Goal: Transaction & Acquisition: Purchase product/service

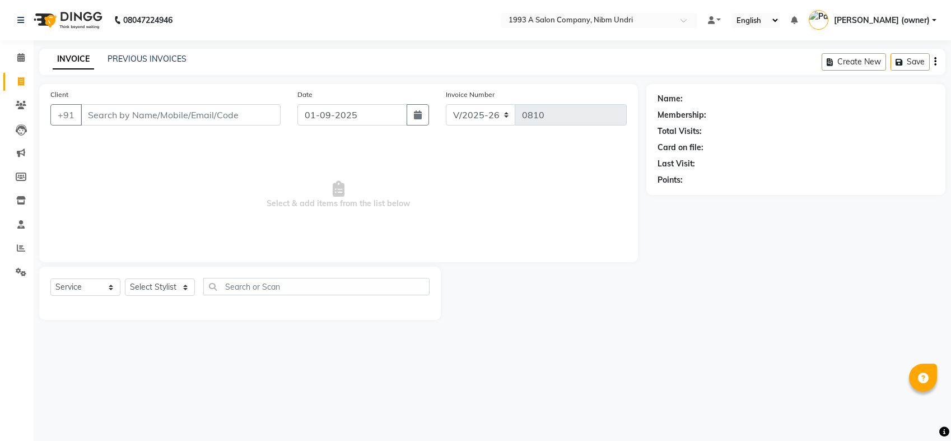
select select "5137"
select select "membership"
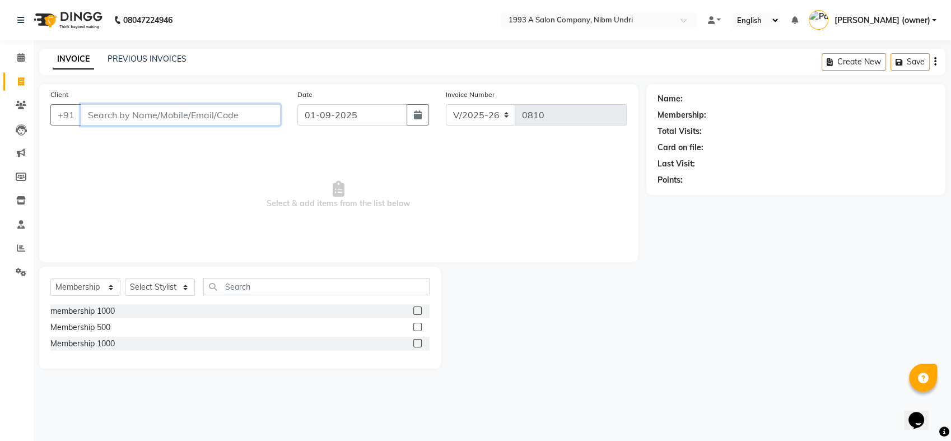
click at [161, 118] on input "Client" at bounding box center [181, 114] width 200 height 21
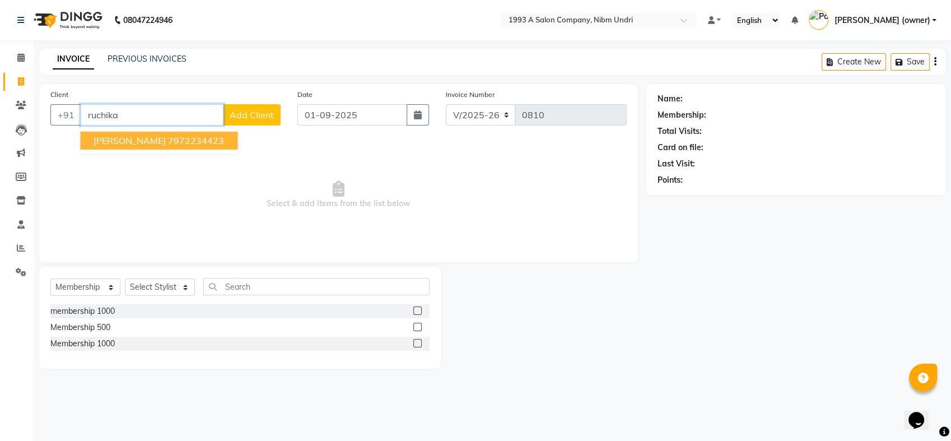
click at [158, 143] on span "[PERSON_NAME]" at bounding box center [130, 140] width 72 height 11
type input "7972234423"
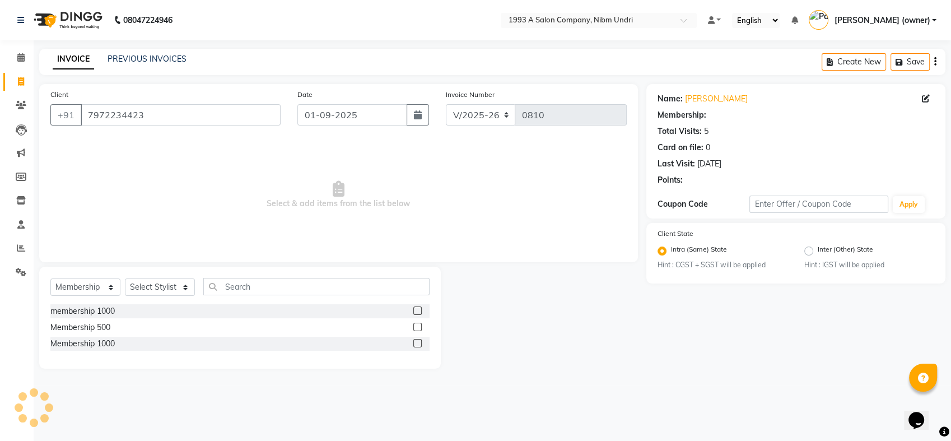
select select "1: Object"
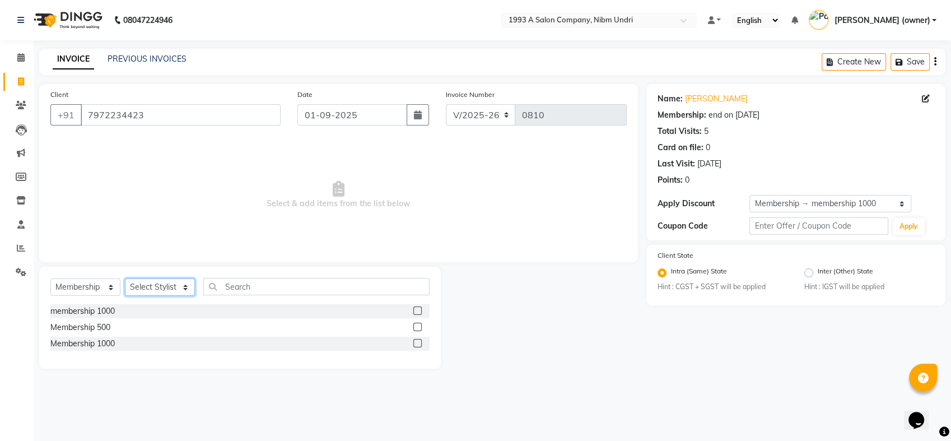
click at [155, 292] on select "Select Stylist Akash [PERSON_NAME] Khyale [PERSON_NAME] (owner) [PERSON_NAME]" at bounding box center [160, 286] width 70 height 17
select select "69871"
click at [125, 278] on select "Select Stylist Akash [PERSON_NAME] Khyale [PERSON_NAME] (owner) [PERSON_NAME]" at bounding box center [160, 286] width 70 height 17
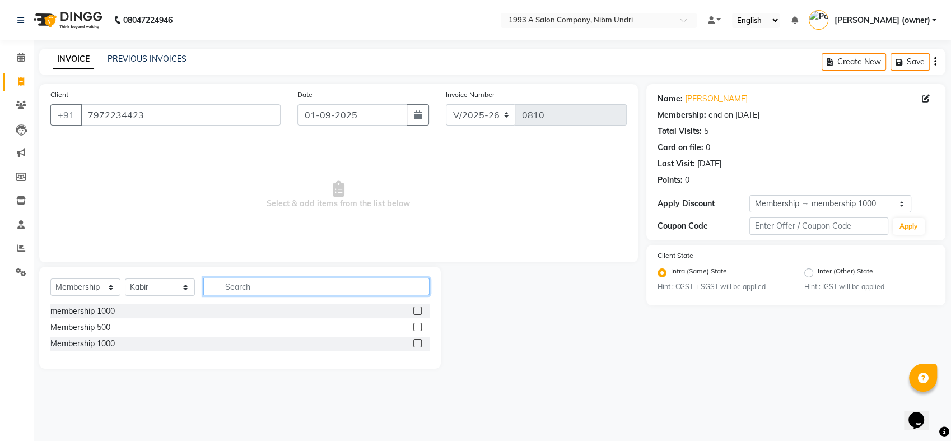
click at [254, 283] on input "text" at bounding box center [316, 286] width 226 height 17
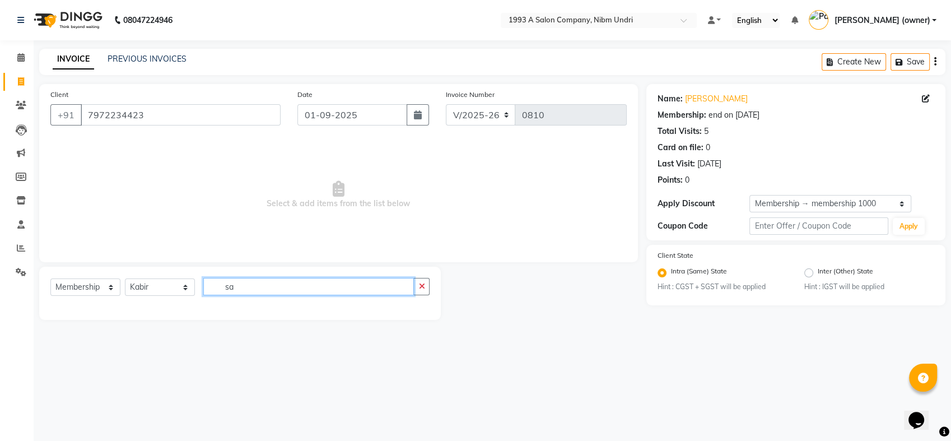
type input "s"
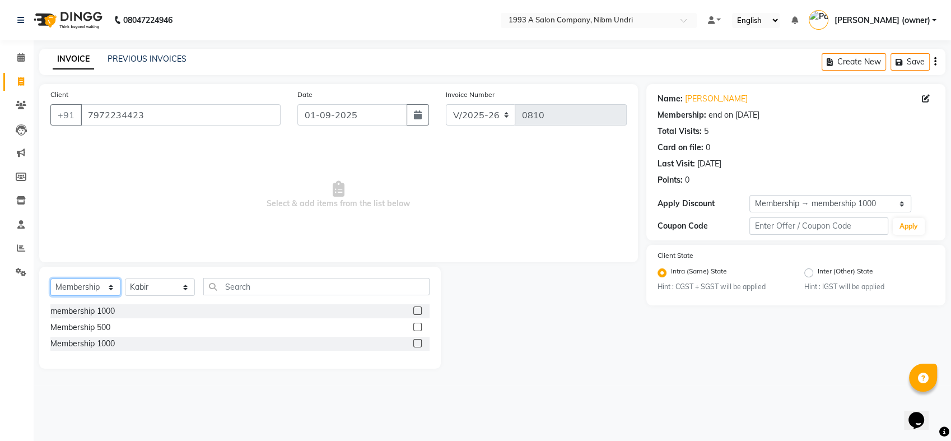
click at [90, 287] on select "Select Service Product Membership Package Voucher Prepaid Gift Card" at bounding box center [85, 286] width 70 height 17
select select "service"
click at [50, 278] on select "Select Service Product Membership Package Voucher Prepaid Gift Card" at bounding box center [85, 286] width 70 height 17
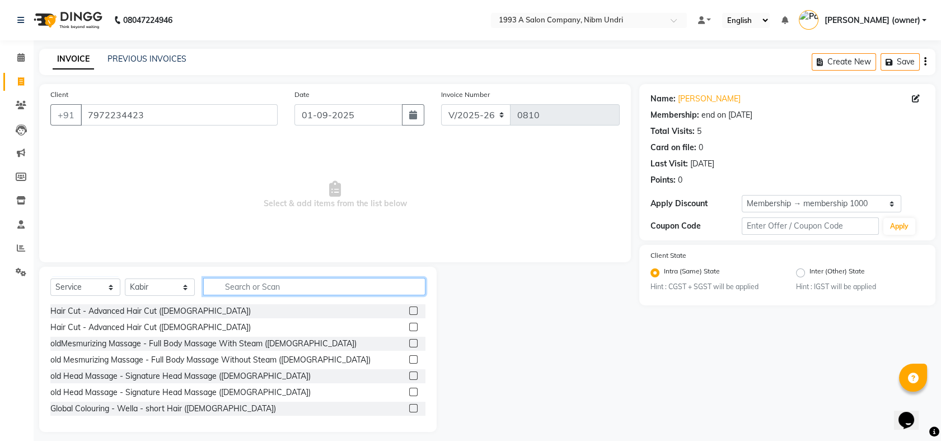
click at [269, 286] on input "text" at bounding box center [314, 286] width 222 height 17
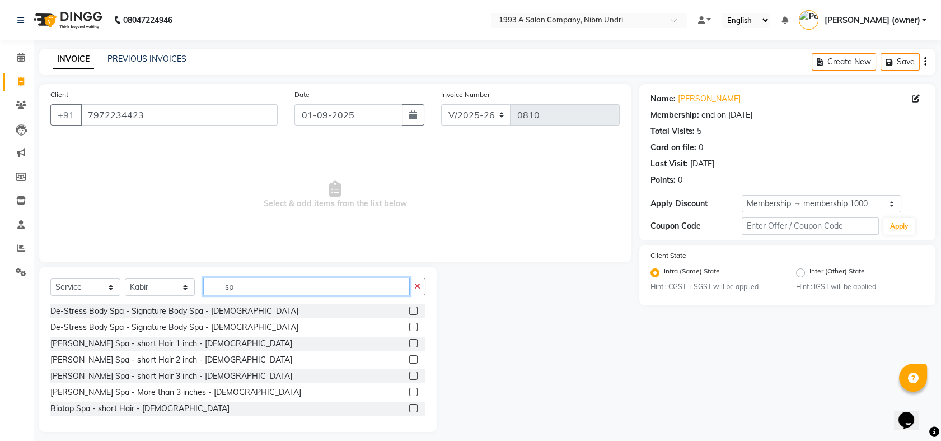
type input "s"
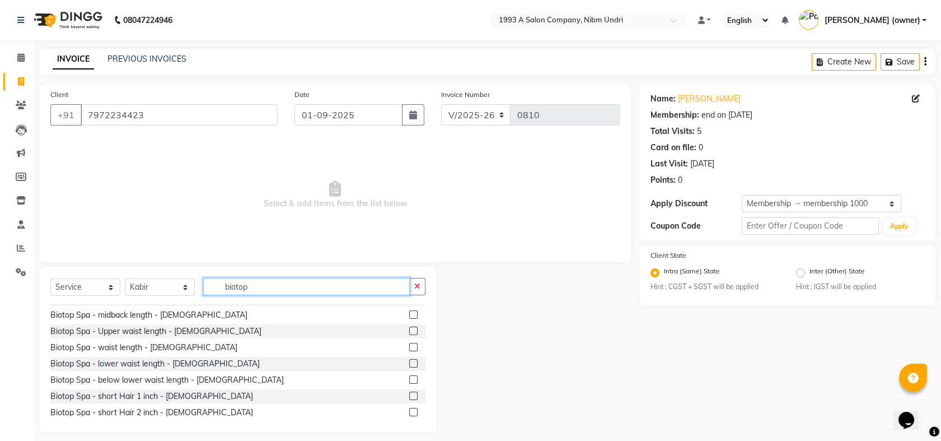
scroll to position [112, 0]
type input "biotop"
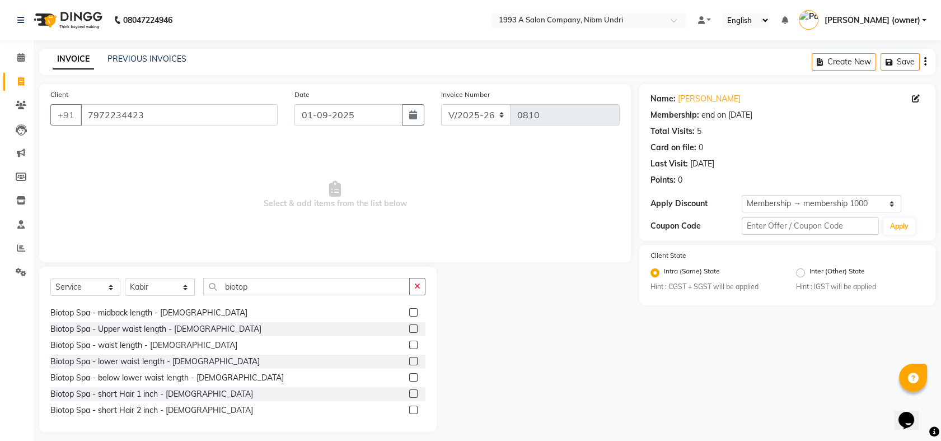
click at [409, 376] on label at bounding box center [413, 377] width 8 height 8
click at [409, 376] on input "checkbox" at bounding box center [412, 377] width 7 height 7
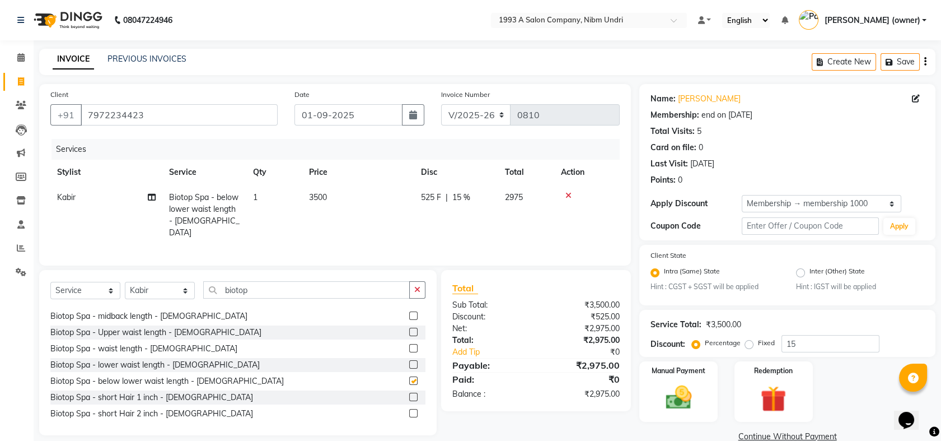
checkbox input "false"
click at [409, 361] on label at bounding box center [413, 364] width 8 height 8
click at [409, 361] on input "checkbox" at bounding box center [412, 364] width 7 height 7
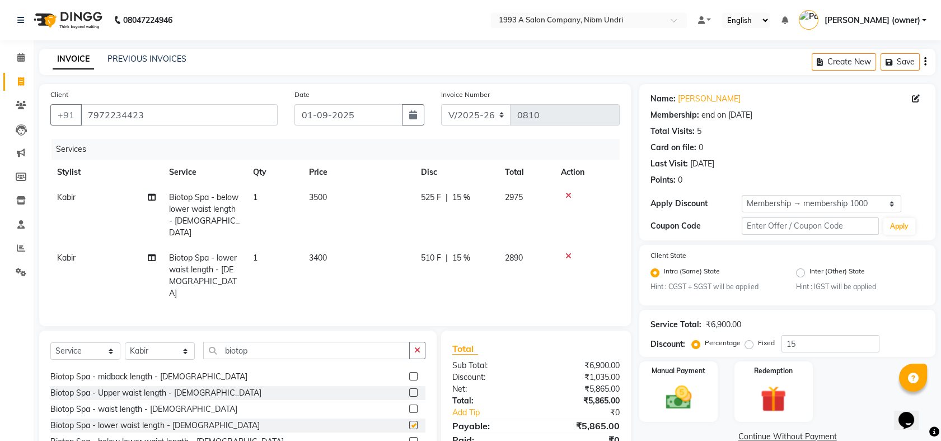
checkbox input "false"
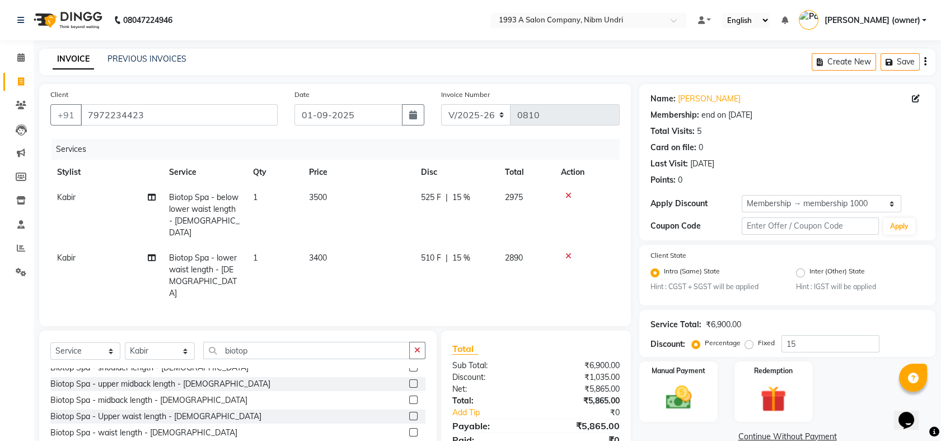
scroll to position [87, 0]
click at [398, 378] on div "Biotop Spa - upper midback length - [DEMOGRAPHIC_DATA]" at bounding box center [237, 385] width 375 height 14
click at [409, 380] on label at bounding box center [413, 384] width 8 height 8
click at [409, 381] on input "checkbox" at bounding box center [412, 384] width 7 height 7
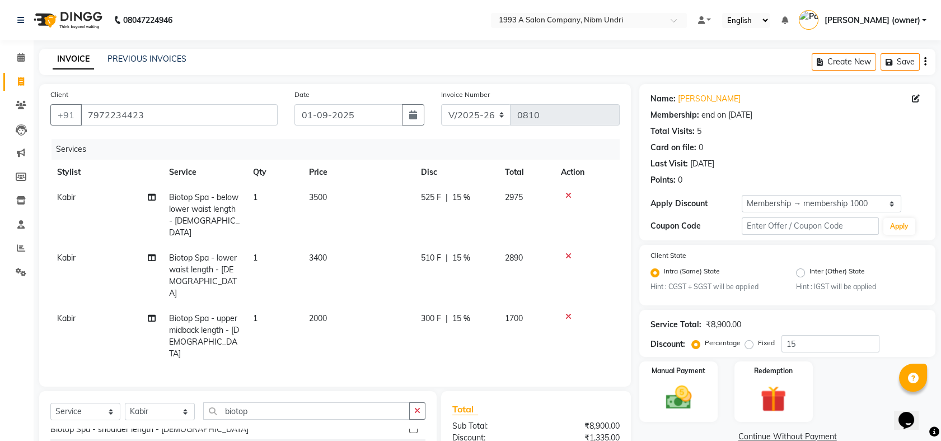
checkbox input "false"
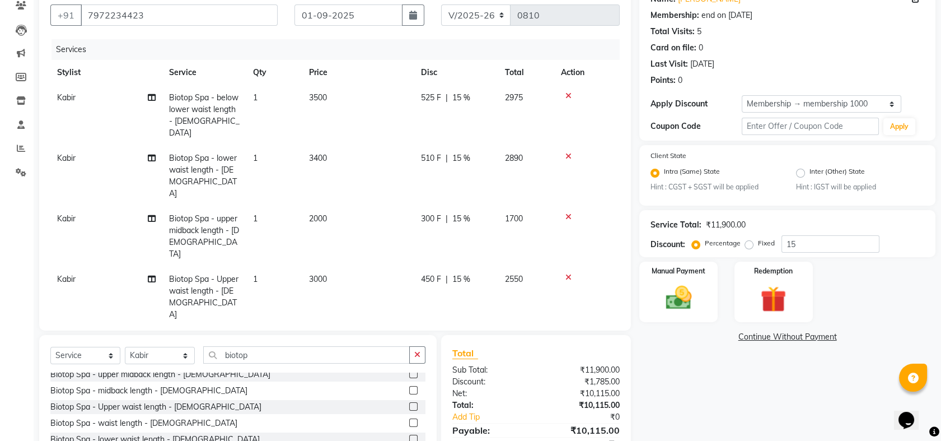
scroll to position [104, 0]
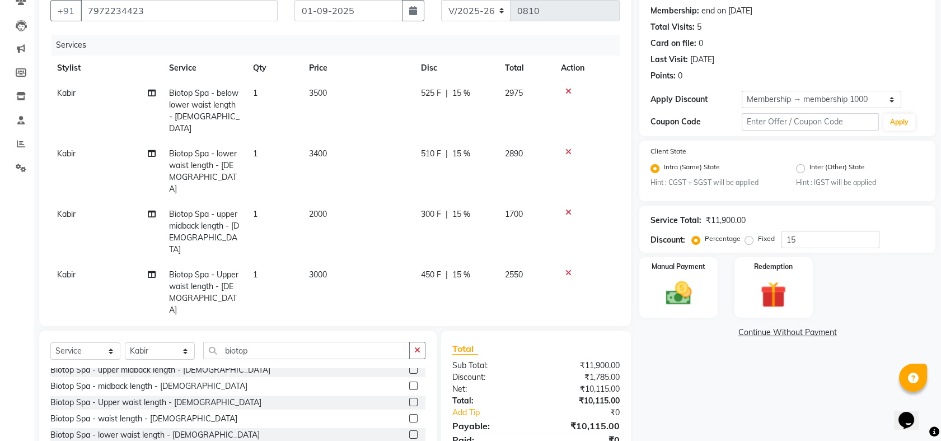
click at [409, 398] on label at bounding box center [413, 402] width 8 height 8
click at [409, 399] on input "checkbox" at bounding box center [412, 402] width 7 height 7
checkbox input "false"
click at [409, 369] on label at bounding box center [413, 369] width 8 height 8
click at [409, 369] on input "checkbox" at bounding box center [412, 369] width 7 height 7
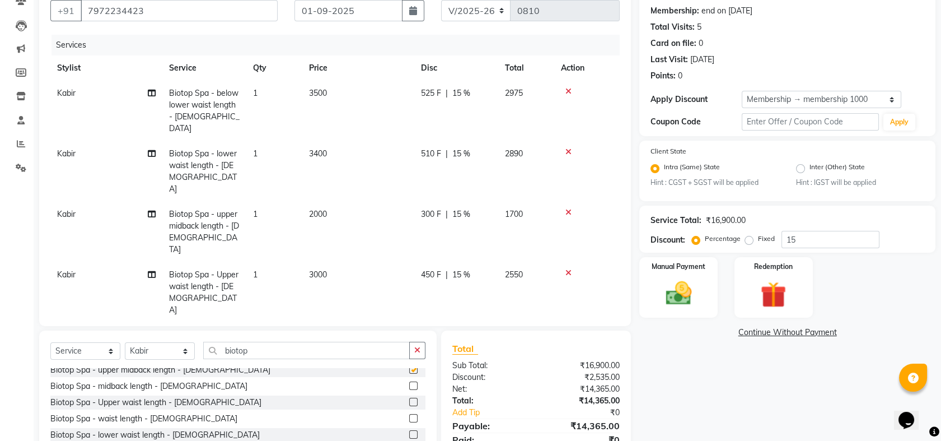
checkbox input "false"
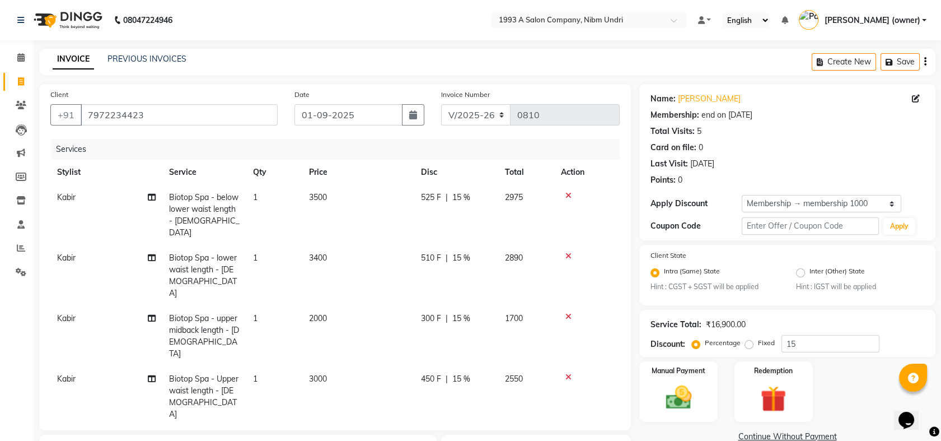
click at [568, 195] on icon at bounding box center [568, 195] width 6 height 8
click at [568, 252] on icon at bounding box center [568, 256] width 6 height 8
click at [568, 195] on icon at bounding box center [568, 195] width 6 height 8
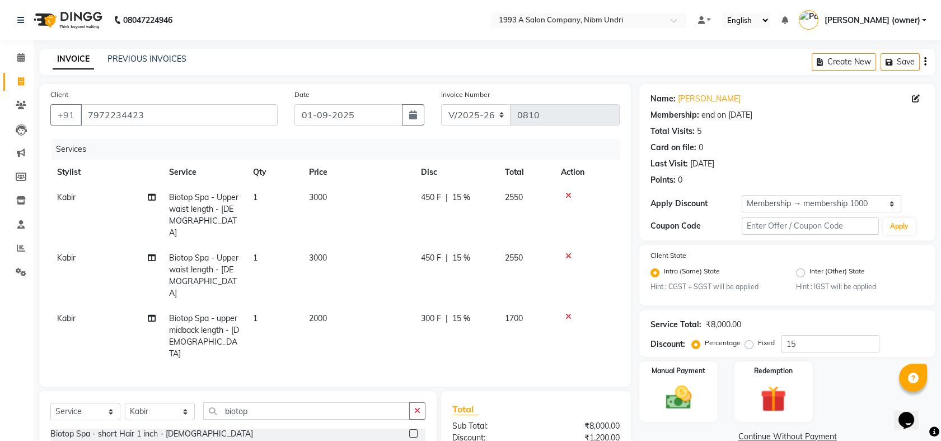
click at [568, 195] on icon at bounding box center [568, 195] width 6 height 8
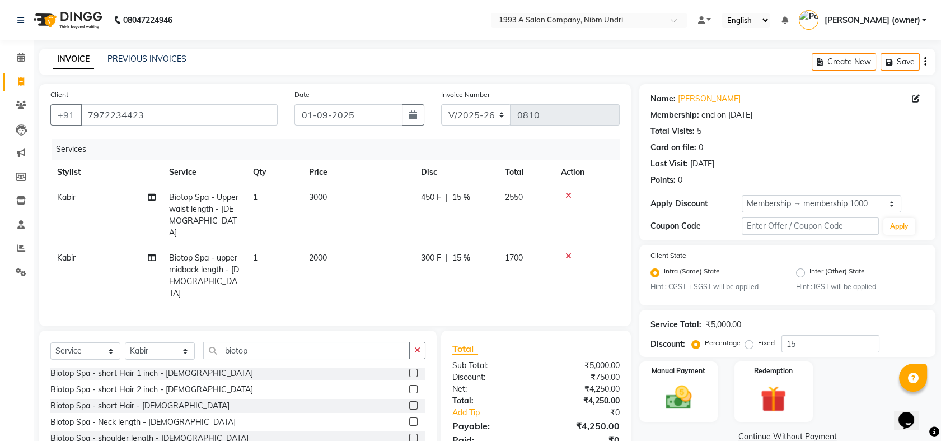
click at [568, 195] on icon at bounding box center [568, 195] width 6 height 8
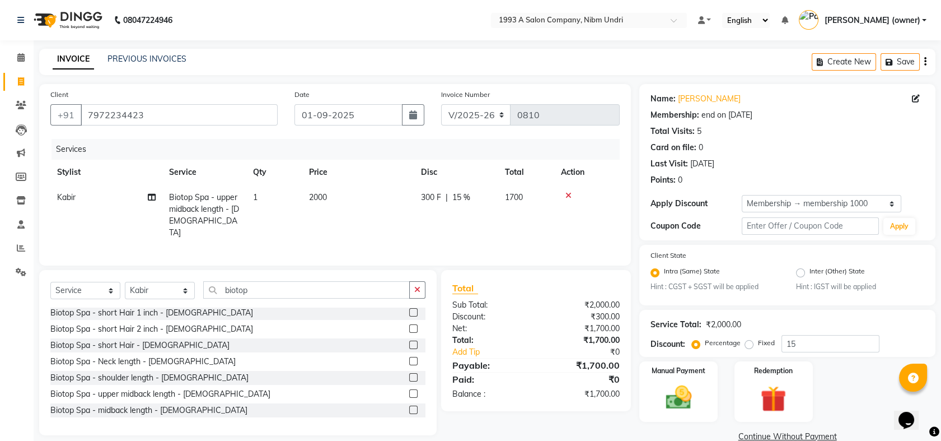
click at [568, 195] on icon at bounding box center [568, 195] width 6 height 8
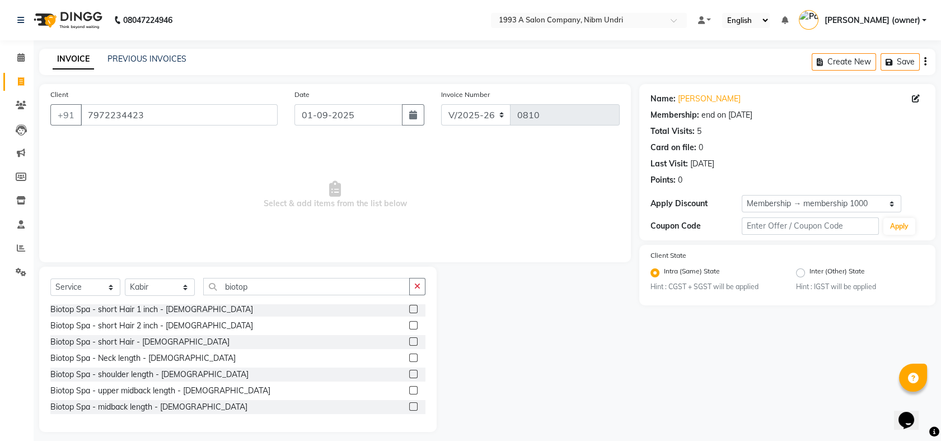
click at [568, 195] on span "Select & add items from the list below" at bounding box center [334, 195] width 569 height 112
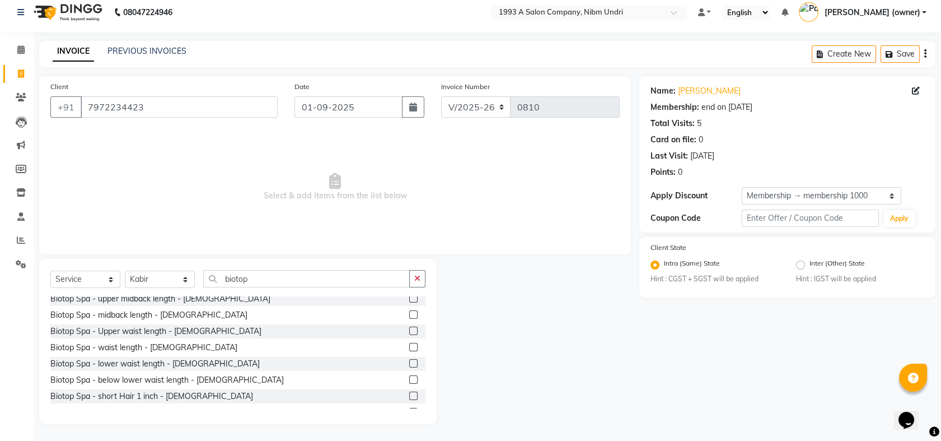
scroll to position [101, 0]
click at [409, 345] on label at bounding box center [413, 347] width 8 height 8
click at [409, 345] on input "checkbox" at bounding box center [412, 347] width 7 height 7
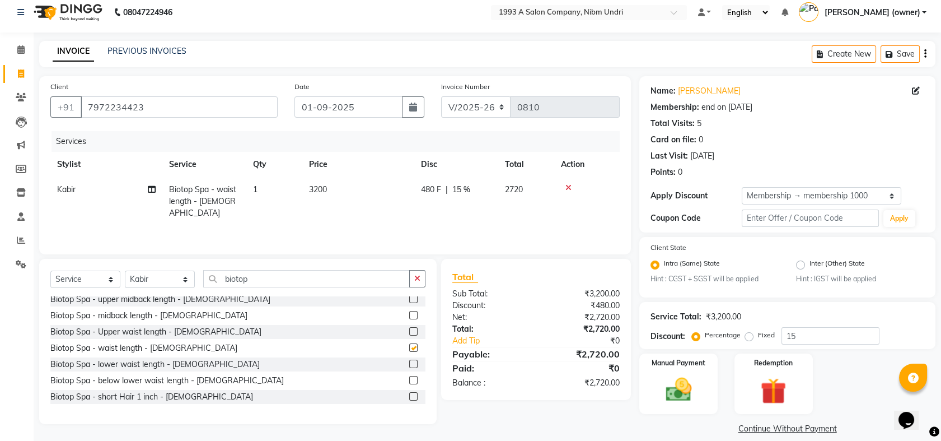
checkbox input "false"
click at [409, 330] on label at bounding box center [413, 331] width 8 height 8
click at [409, 330] on input "checkbox" at bounding box center [412, 331] width 7 height 7
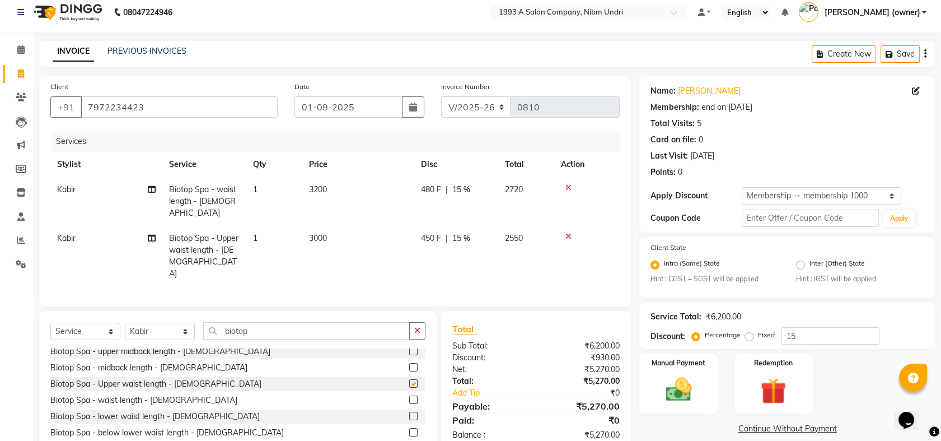
checkbox input "false"
click at [409, 363] on label at bounding box center [413, 367] width 8 height 8
click at [409, 364] on input "checkbox" at bounding box center [412, 367] width 7 height 7
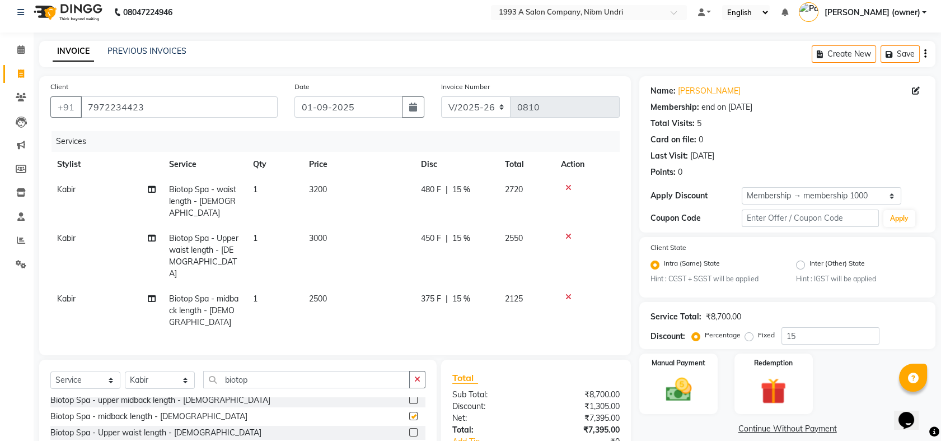
checkbox input "false"
click at [571, 186] on icon at bounding box center [568, 188] width 6 height 8
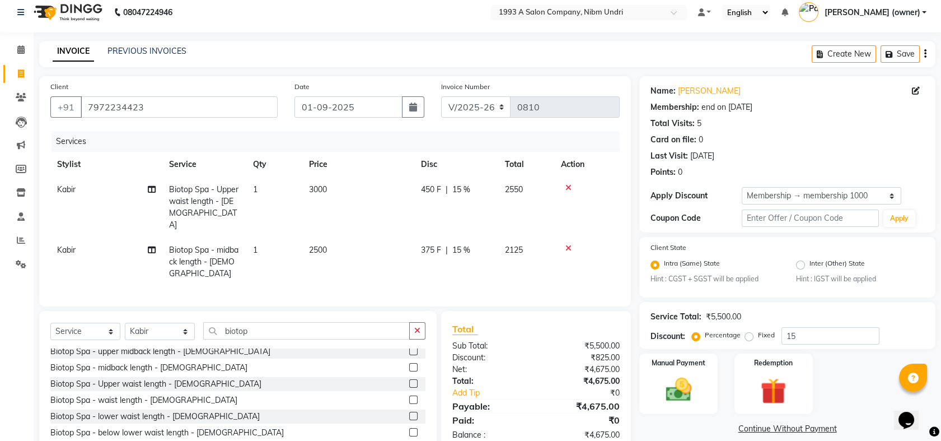
click at [571, 186] on icon at bounding box center [568, 188] width 6 height 8
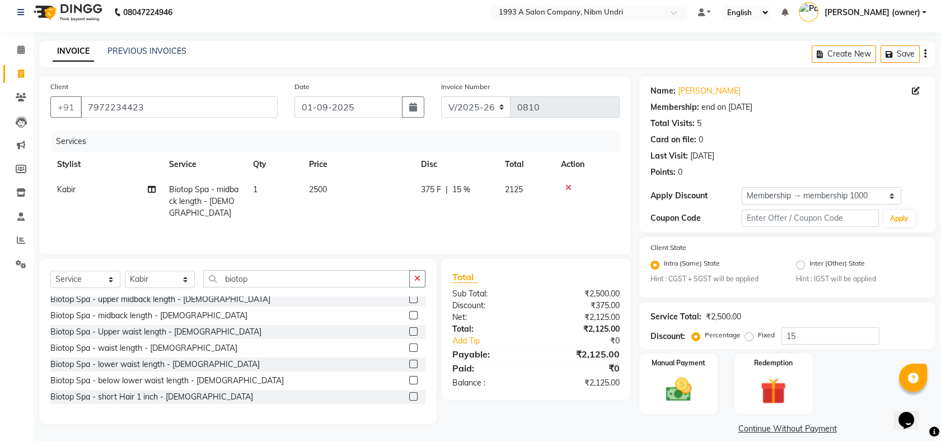
click at [368, 188] on td "2500" at bounding box center [358, 201] width 112 height 49
select select "69871"
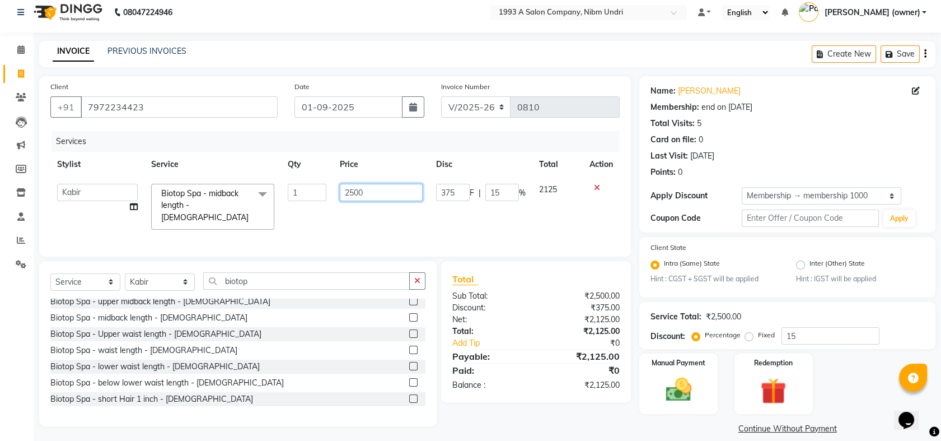
click at [368, 188] on input "2500" at bounding box center [381, 192] width 83 height 17
type input "2800"
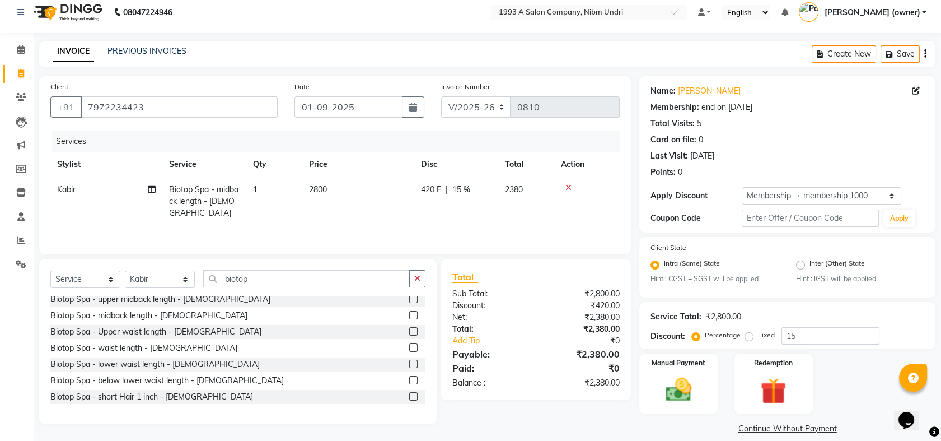
click at [381, 214] on div "Services Stylist Service Qty Price Disc Total Action Kabir Biotop Spa - midback…" at bounding box center [334, 187] width 569 height 112
click at [347, 188] on td "2800" at bounding box center [358, 201] width 112 height 49
select select "69871"
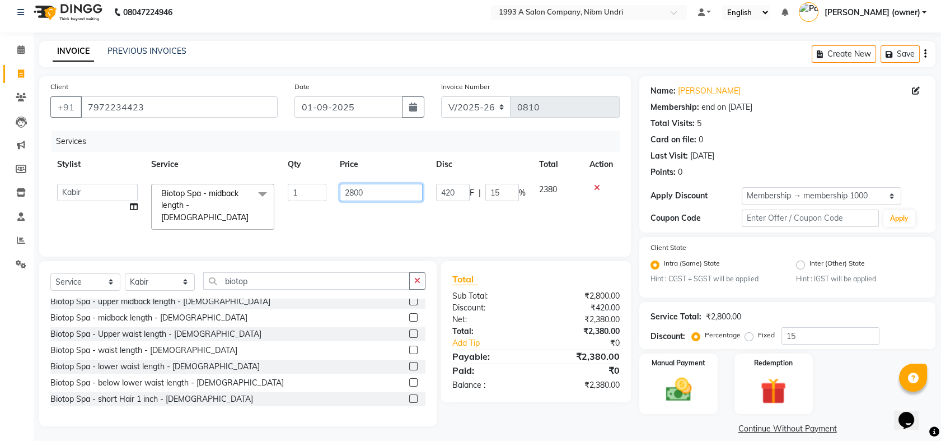
click at [381, 190] on input "2800" at bounding box center [381, 192] width 83 height 17
type input "2"
type input "3200"
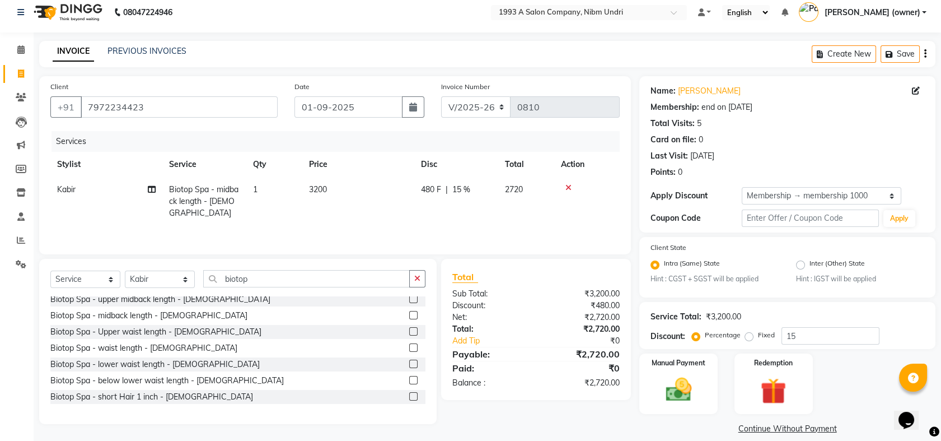
click at [377, 208] on td "3200" at bounding box center [358, 201] width 112 height 49
select select "69871"
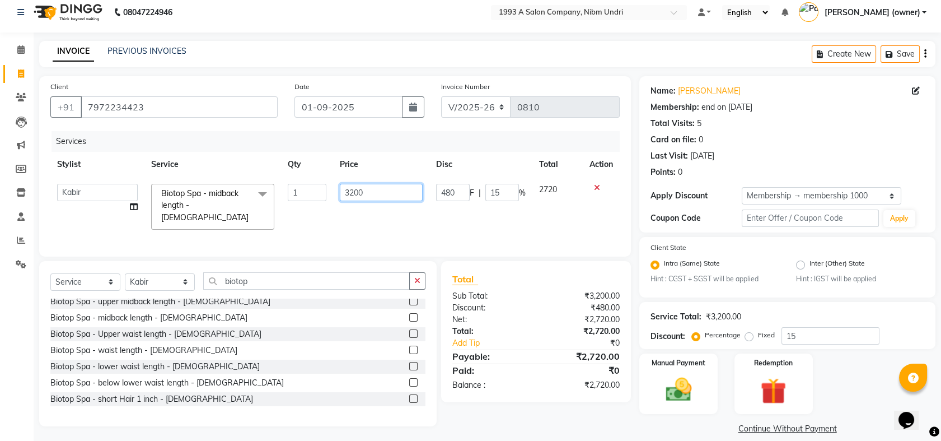
click at [405, 190] on input "3200" at bounding box center [381, 192] width 83 height 17
type input "3300"
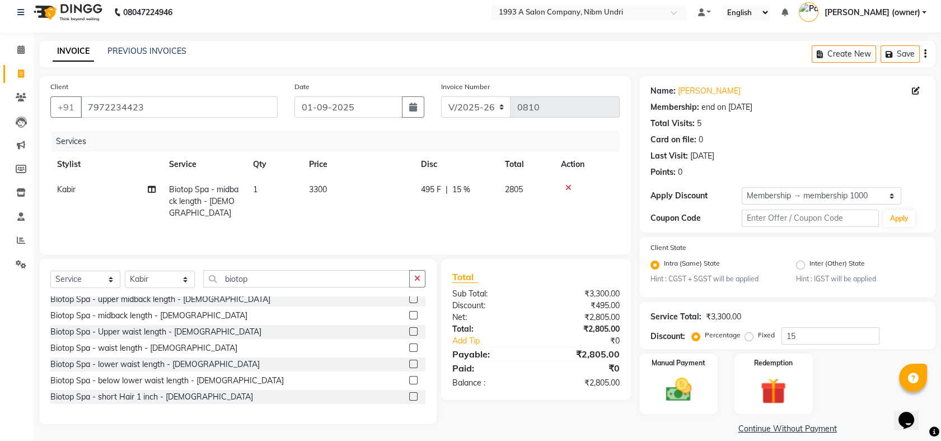
click at [448, 242] on div "Services Stylist Service Qty Price Disc Total Action Kabir Biotop Spa - midback…" at bounding box center [334, 187] width 569 height 112
click at [530, 183] on td "2805" at bounding box center [526, 201] width 56 height 49
select select "69871"
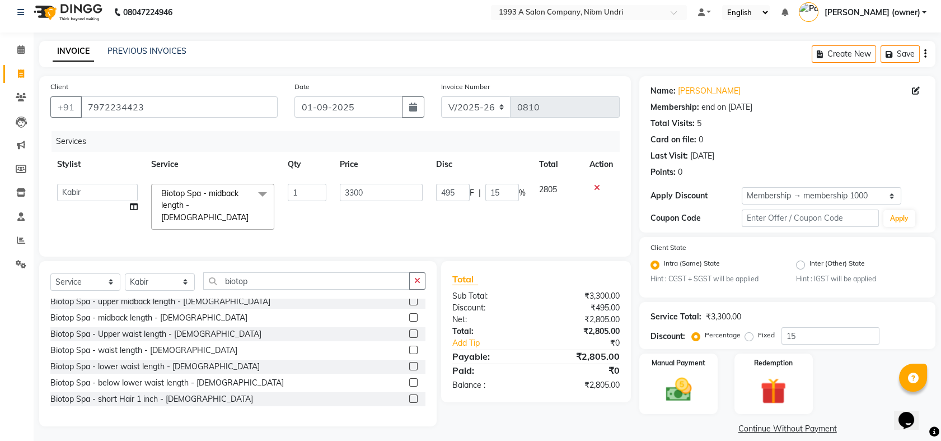
click at [559, 215] on td "2805" at bounding box center [557, 206] width 50 height 59
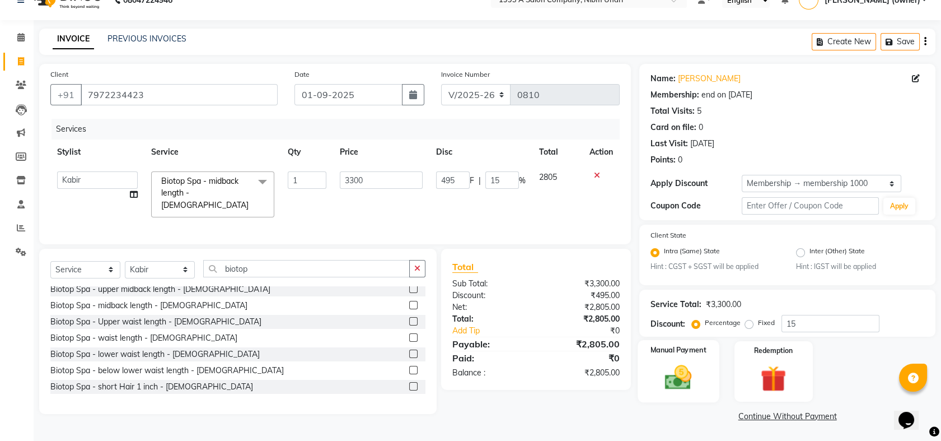
click at [675, 377] on img at bounding box center [679, 377] width 44 height 31
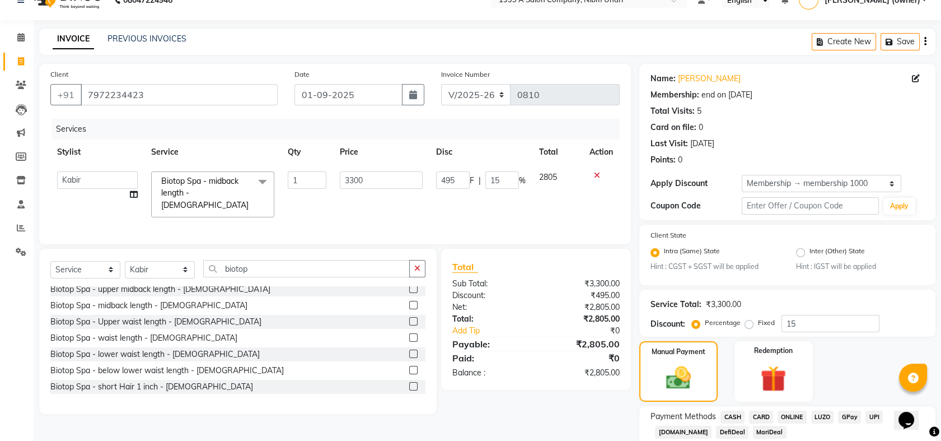
click at [759, 418] on span "CARD" at bounding box center [761, 416] width 24 height 13
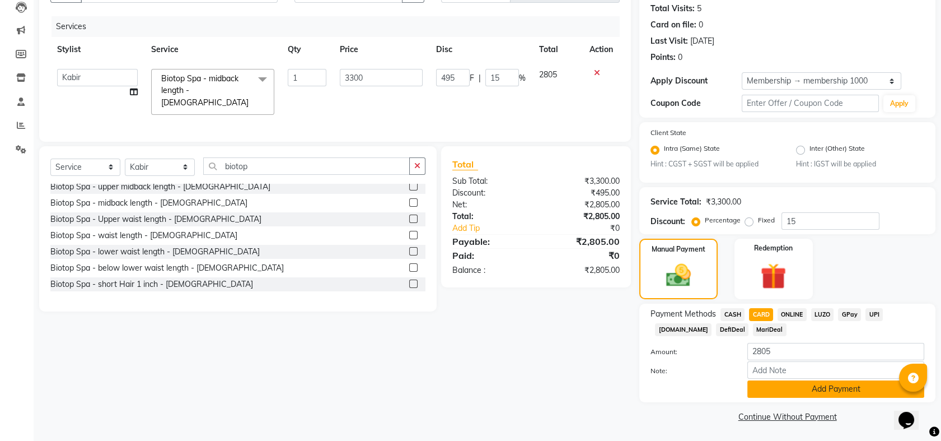
click at [840, 381] on button "Add Payment" at bounding box center [835, 388] width 177 height 17
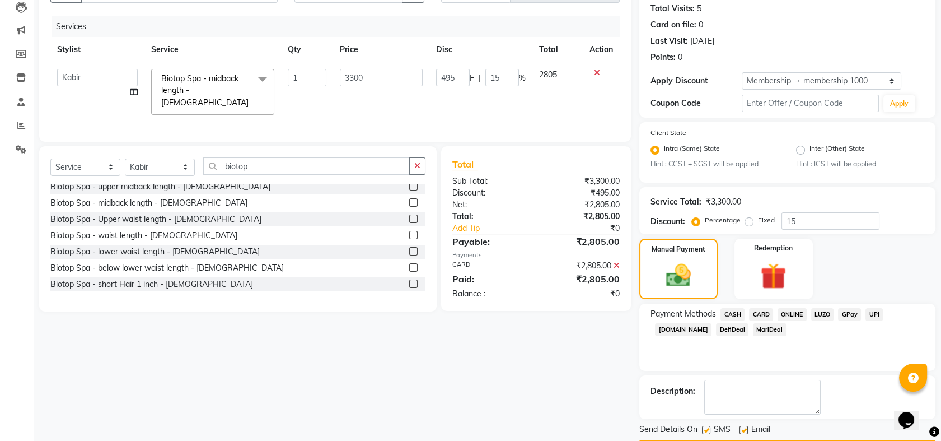
scroll to position [155, 0]
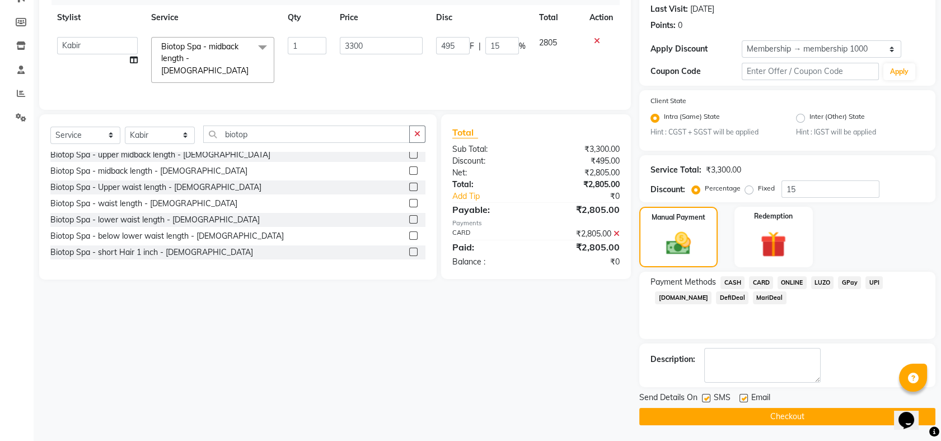
click at [821, 412] on button "Checkout" at bounding box center [787, 416] width 296 height 17
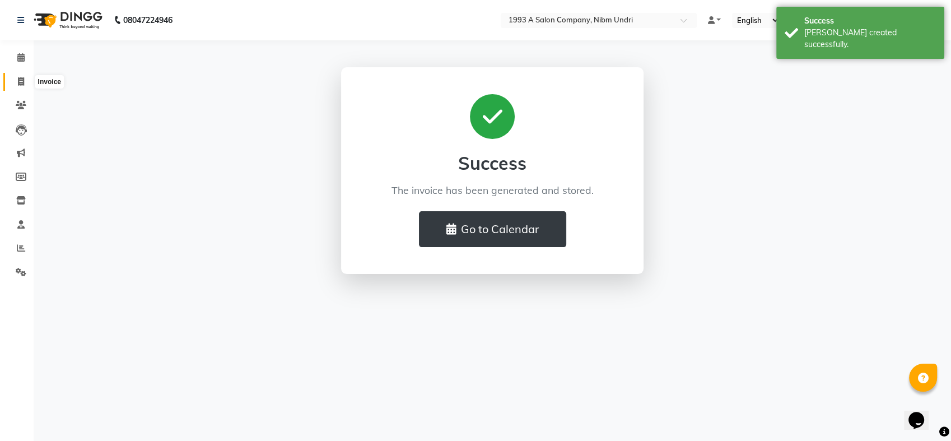
click at [18, 80] on icon at bounding box center [21, 81] width 6 height 8
select select "service"
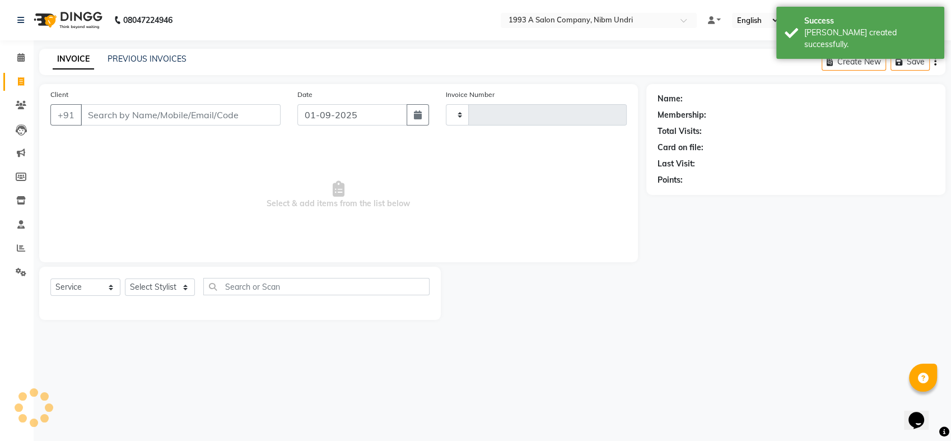
type input "0811"
select select "5137"
select select "membership"
